Goal: Check status

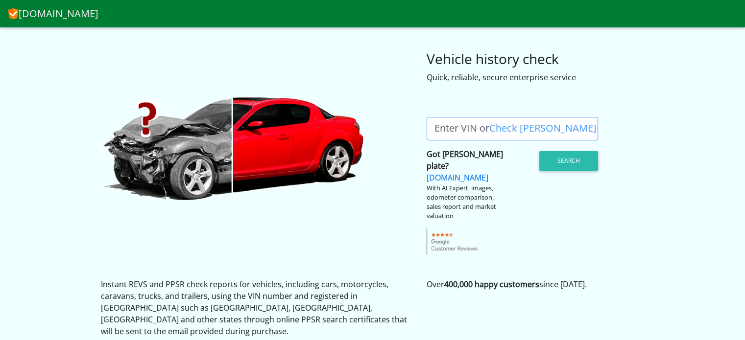
click at [460, 124] on label "Enter VIN or Check [PERSON_NAME]" at bounding box center [515, 129] width 178 height 24
click at [460, 124] on input "Enter VIN or Check [PERSON_NAME]" at bounding box center [511, 129] width 171 height 24
drag, startPoint x: 0, startPoint y: 0, endPoint x: 435, endPoint y: 127, distance: 453.0
click at [435, 127] on label "Enter VIN or Check [PERSON_NAME]" at bounding box center [515, 129] width 178 height 24
click at [435, 127] on input "Enter VIN or Check [PERSON_NAME]" at bounding box center [511, 129] width 171 height 24
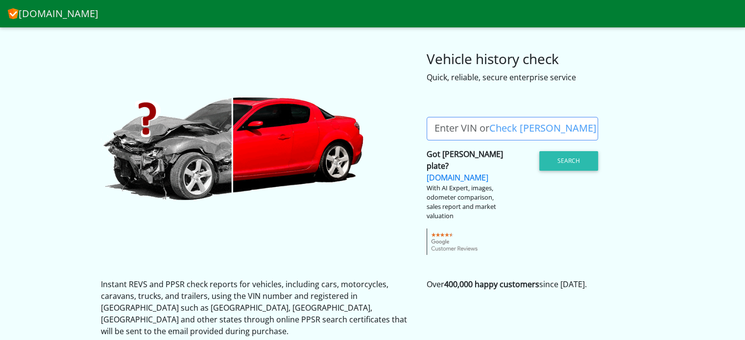
click at [446, 125] on label "Enter VIN or Check [PERSON_NAME]" at bounding box center [515, 129] width 178 height 24
click at [446, 125] on input "Enter VIN or Check [PERSON_NAME]" at bounding box center [511, 129] width 171 height 24
click at [446, 125] on label "Enter VIN or Check [PERSON_NAME]" at bounding box center [515, 129] width 178 height 24
click at [446, 125] on input "Enter VIN or Check [PERSON_NAME]" at bounding box center [511, 129] width 171 height 24
type input "b"
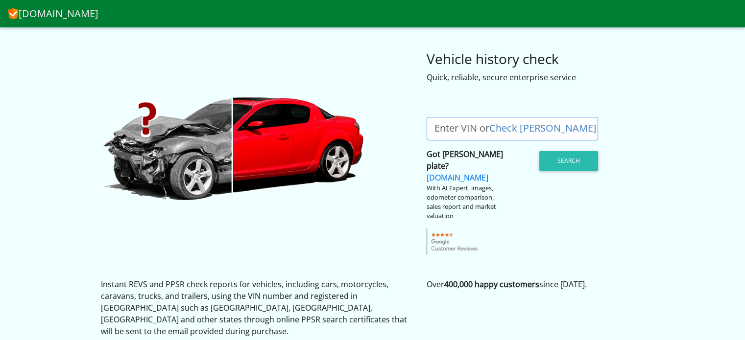
drag, startPoint x: 503, startPoint y: 126, endPoint x: 495, endPoint y: 128, distance: 8.1
click at [495, 128] on link "Check [PERSON_NAME]" at bounding box center [542, 127] width 107 height 13
